Goal: Task Accomplishment & Management: Manage account settings

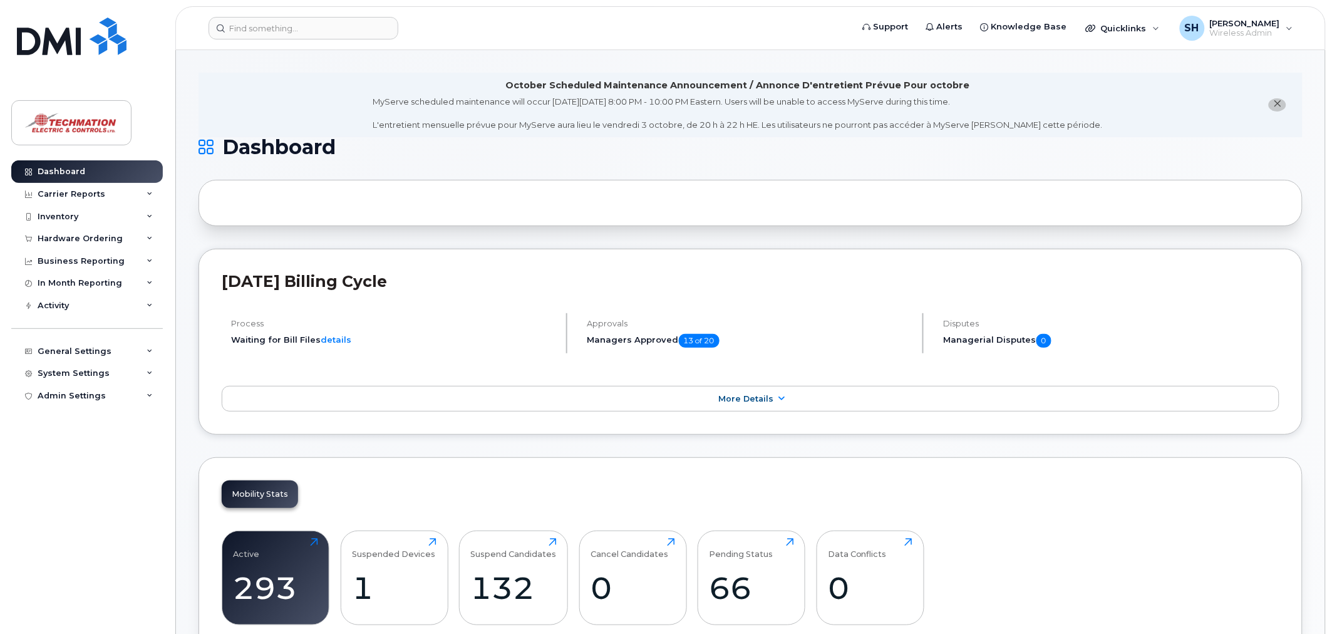
click at [84, 371] on div "System Settings" at bounding box center [74, 373] width 72 height 10
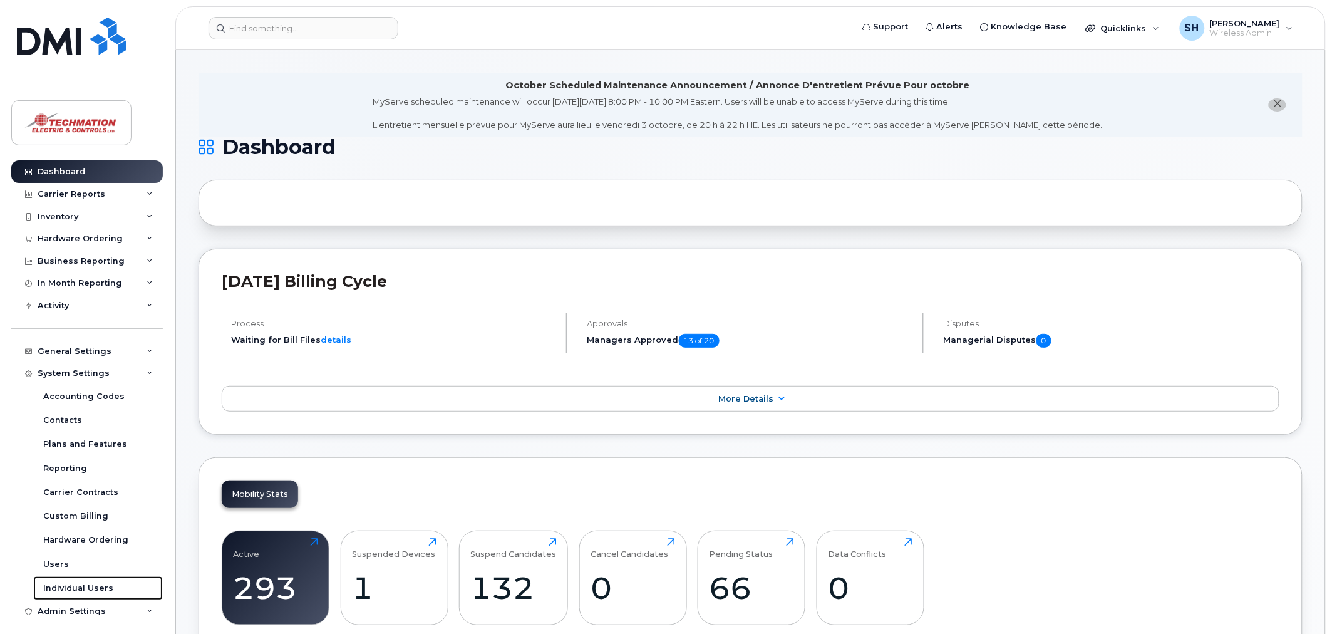
click at [90, 584] on div "Individual Users" at bounding box center [78, 587] width 70 height 11
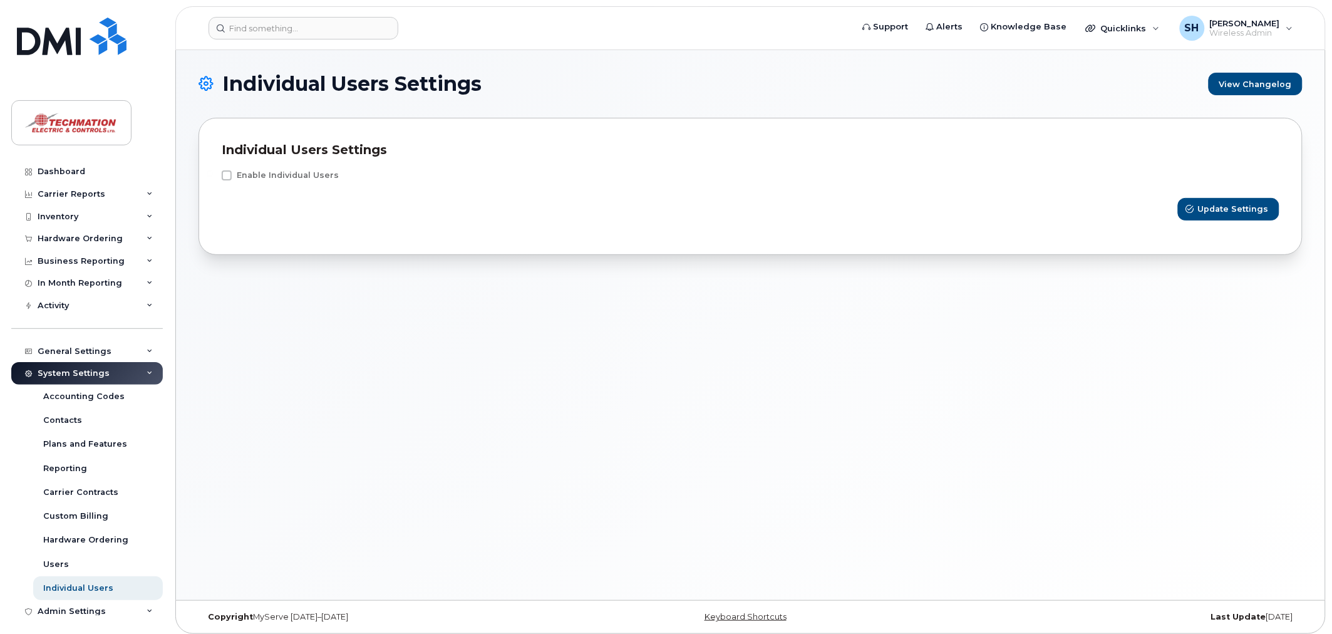
click at [90, 349] on div "General Settings" at bounding box center [75, 351] width 74 height 10
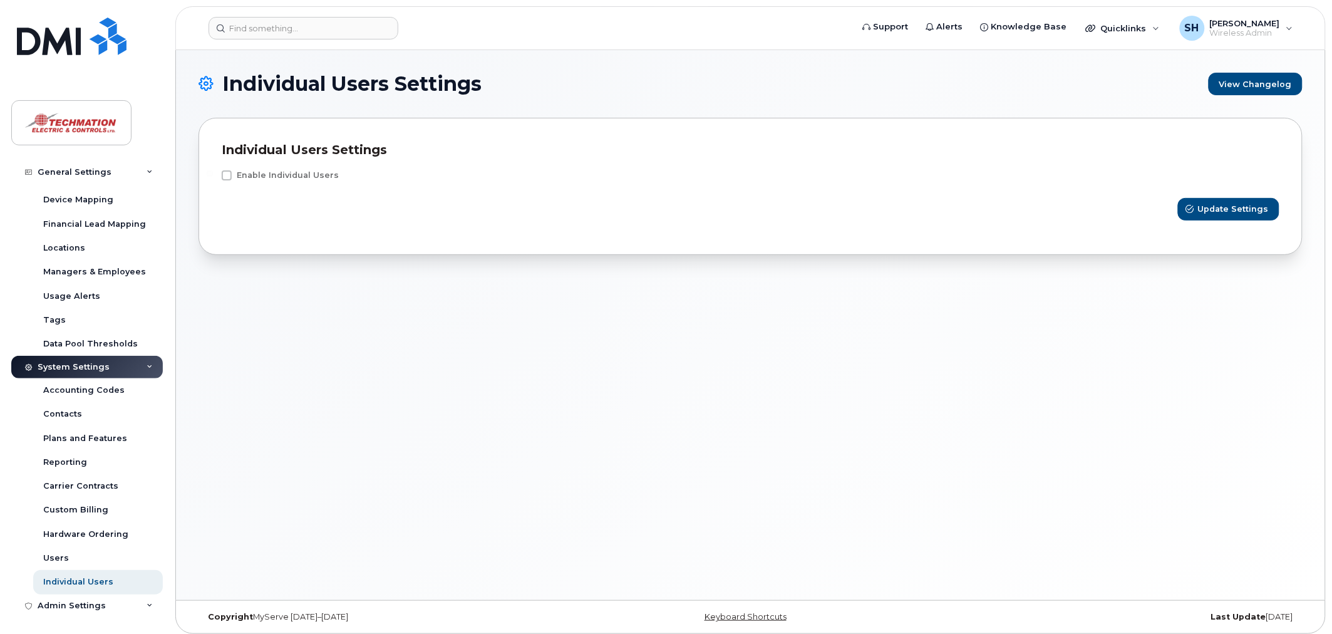
scroll to position [128, 0]
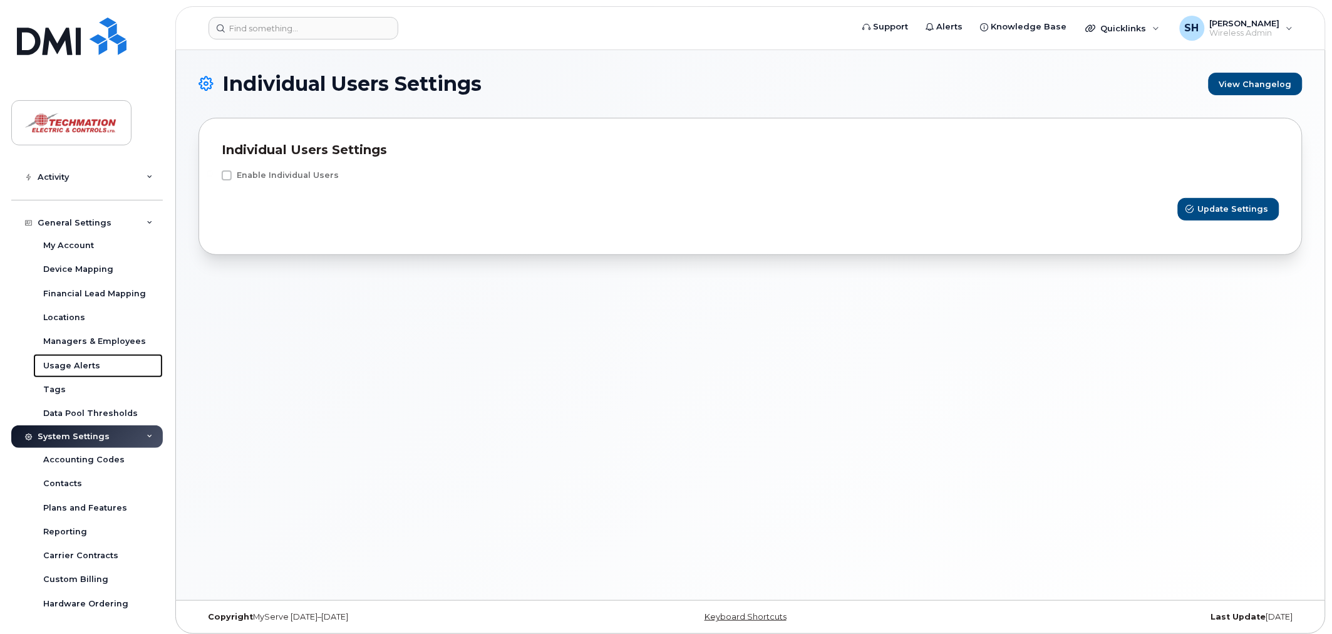
click at [85, 364] on div "Usage Alerts" at bounding box center [71, 365] width 57 height 11
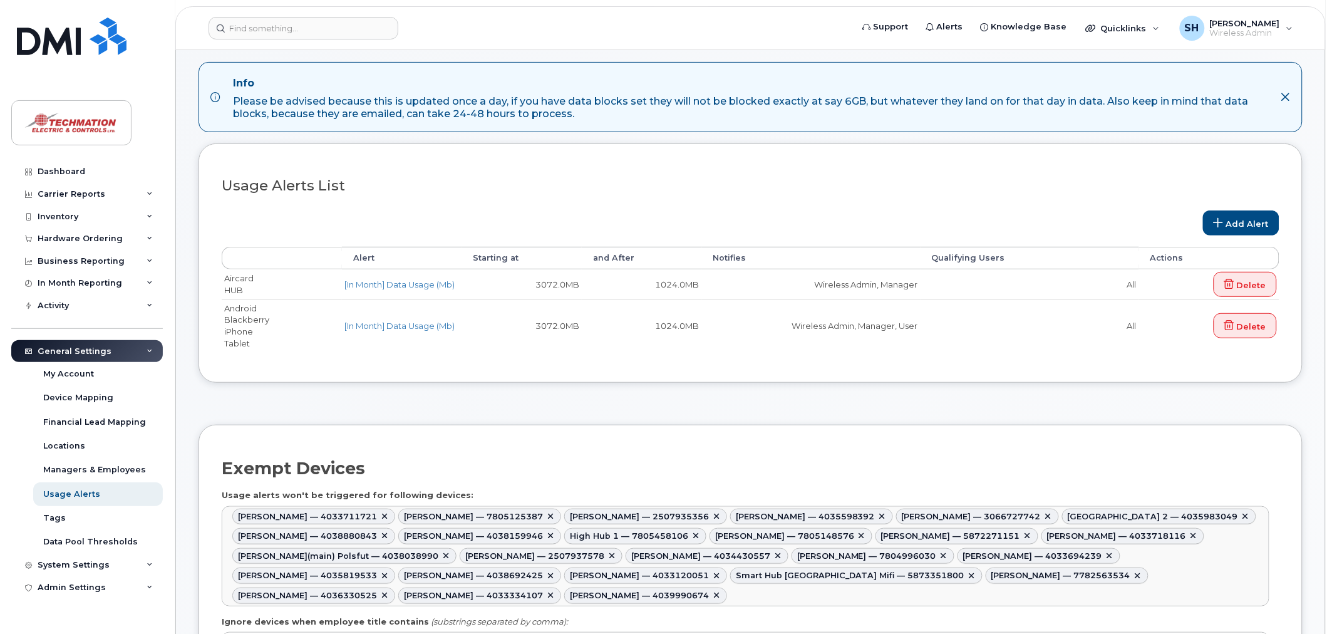
scroll to position [417, 0]
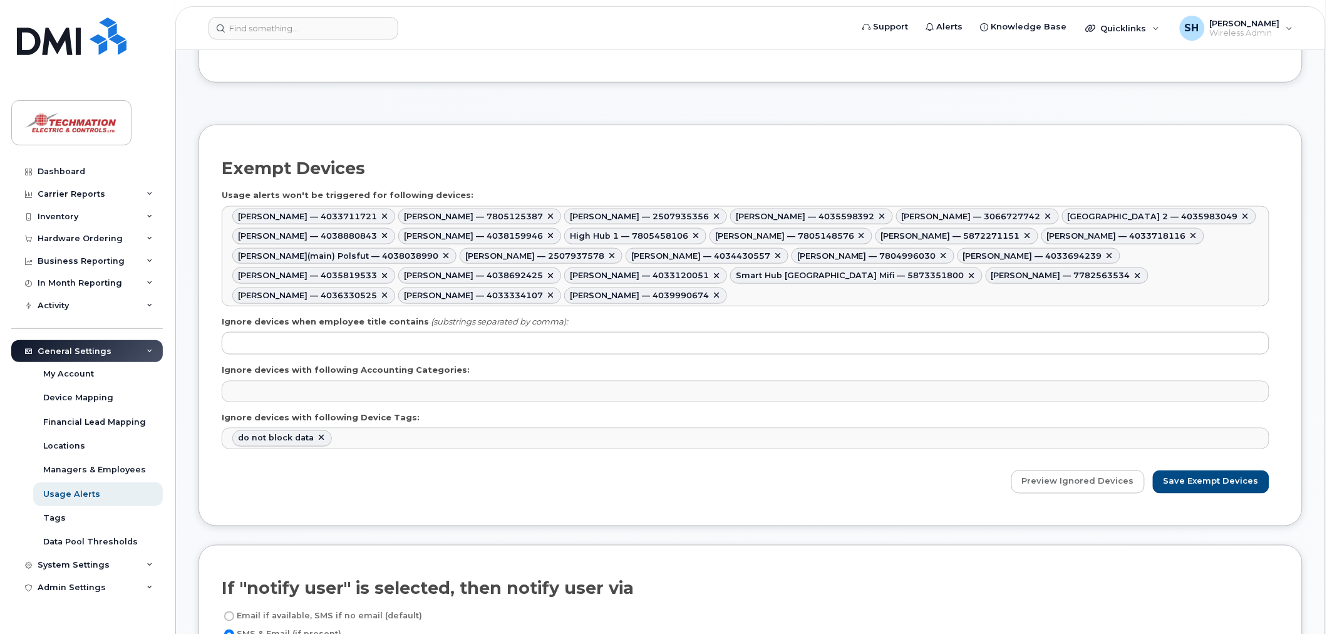
click at [450, 297] on ul "Jay Kovacs — 4033711721 Curtis Polsfut — 7805125387 David Van — 2507935356 Levi…" at bounding box center [745, 256] width 1047 height 99
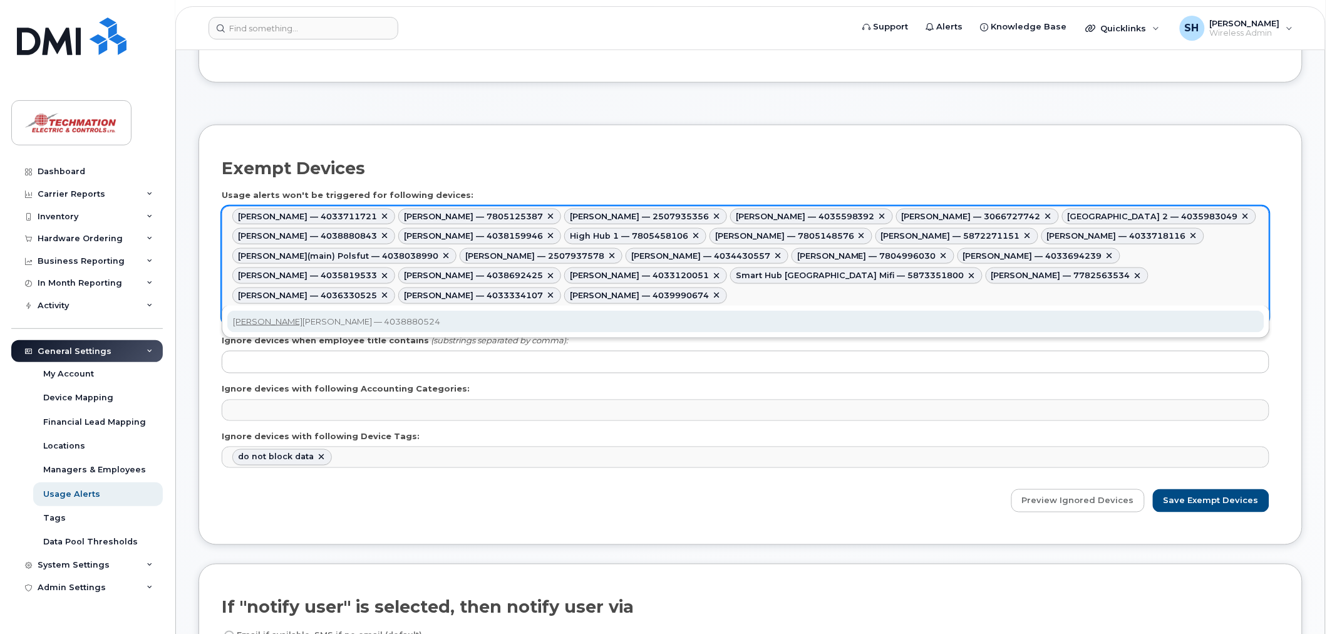
type input "jim"
type input "396298,395875,395957,395905,677599,395989,396307,396295,395937,396040,395925,39…"
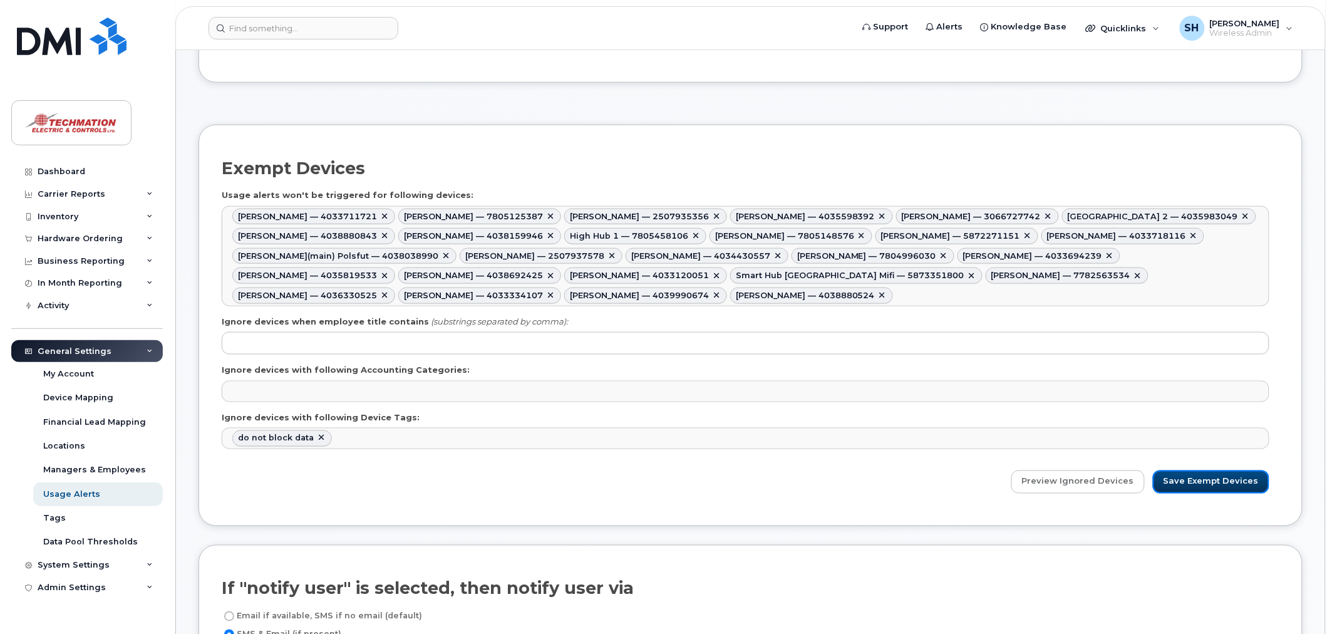
click at [1218, 482] on input "Save Exempt Devices" at bounding box center [1211, 481] width 116 height 23
type input "Saving..."
